Goal: Task Accomplishment & Management: Manage account settings

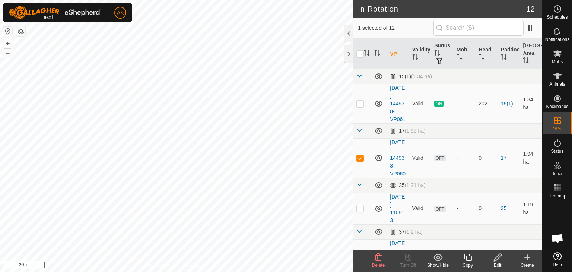
click at [379, 259] on icon at bounding box center [378, 257] width 9 height 9
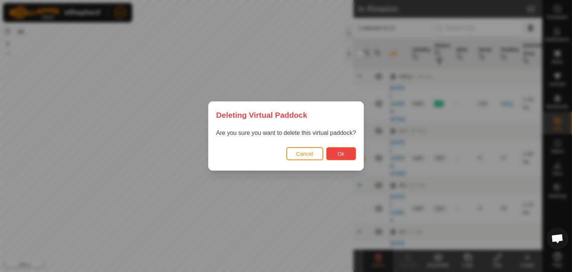
click at [343, 152] on span "Ok" at bounding box center [341, 154] width 7 height 6
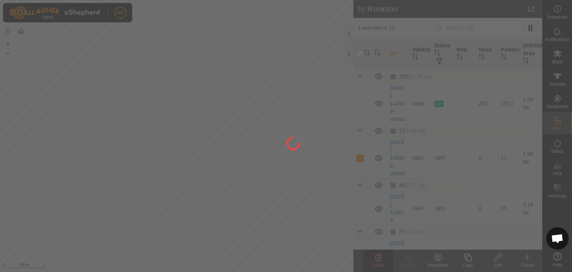
checkbox input "false"
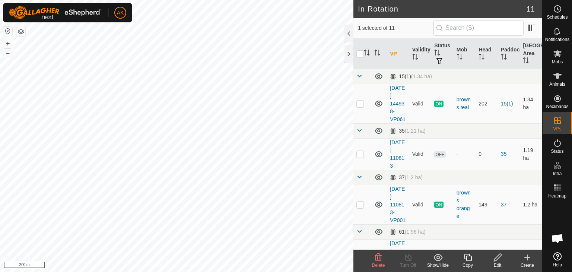
click at [380, 254] on icon at bounding box center [378, 257] width 7 height 7
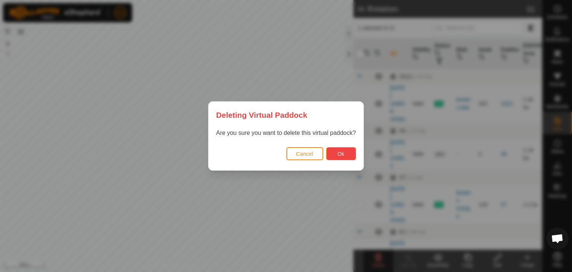
click at [330, 155] on button "Ok" at bounding box center [341, 153] width 30 height 13
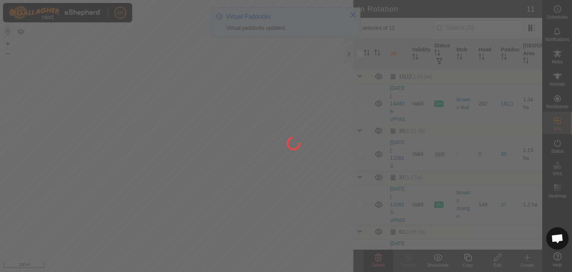
checkbox input "false"
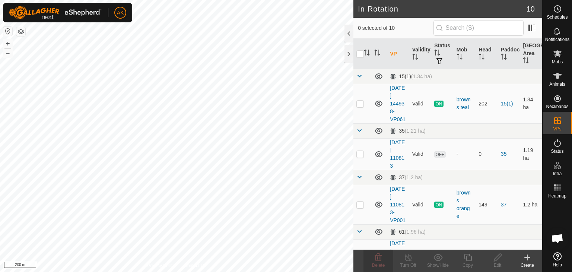
checkbox input "true"
click at [377, 258] on icon at bounding box center [378, 257] width 9 height 9
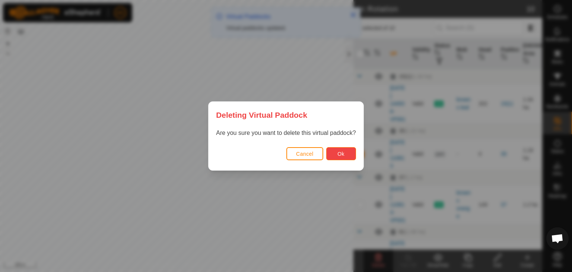
click at [343, 157] on span "Ok" at bounding box center [341, 154] width 7 height 6
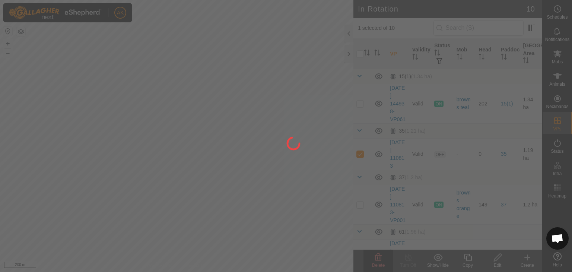
checkbox input "false"
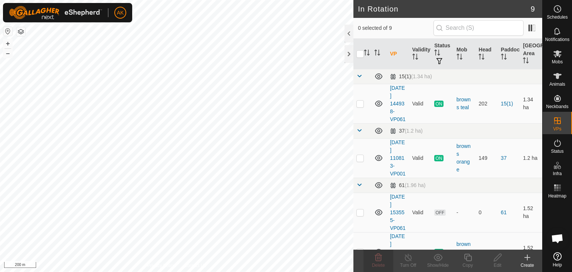
checkbox input "true"
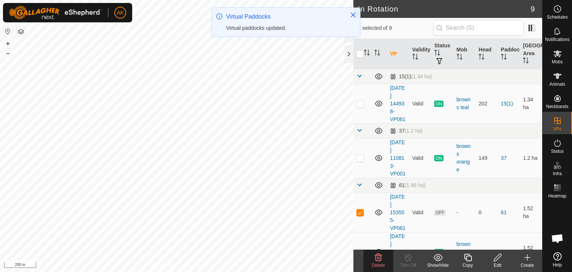
click at [378, 255] on icon at bounding box center [378, 257] width 7 height 7
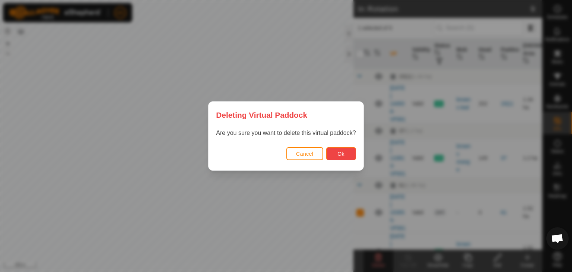
click at [350, 151] on button "Ok" at bounding box center [341, 153] width 30 height 13
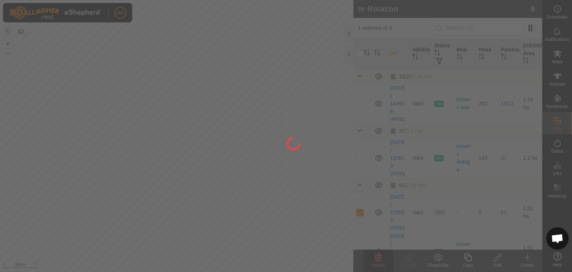
checkbox input "false"
